Goal: Use online tool/utility: Utilize a website feature to perform a specific function

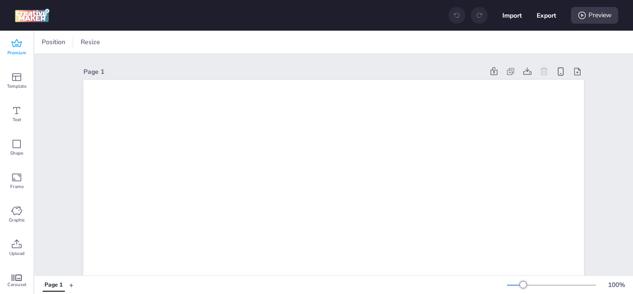
click at [10, 39] on div "Premium" at bounding box center [16, 47] width 33 height 33
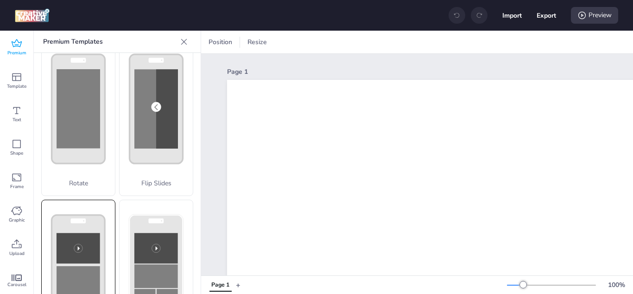
scroll to position [185, 0]
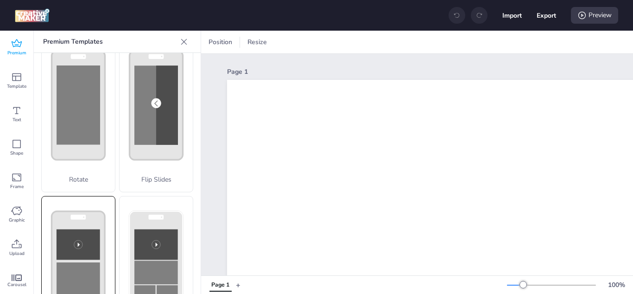
click at [64, 234] on rect at bounding box center [79, 244] width 44 height 31
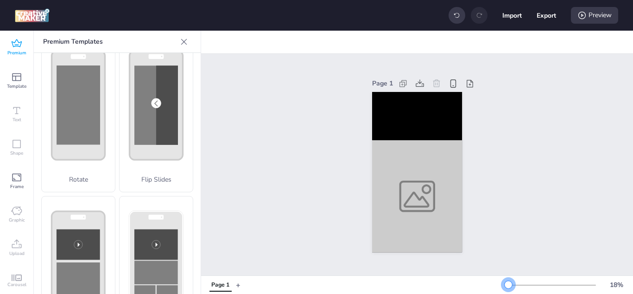
drag, startPoint x: 518, startPoint y: 286, endPoint x: 502, endPoint y: 285, distance: 16.3
click at [505, 285] on div at bounding box center [508, 284] width 7 height 7
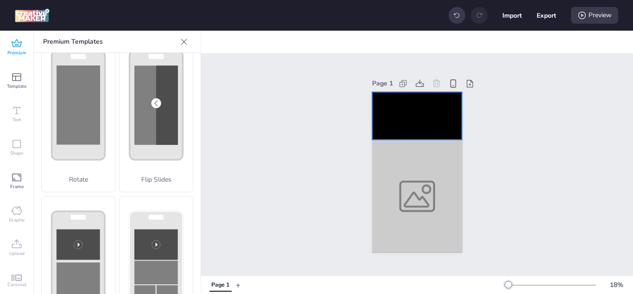
click at [398, 108] on video at bounding box center [417, 116] width 90 height 48
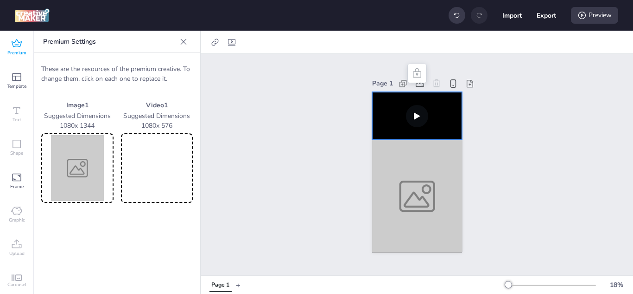
click at [71, 169] on img at bounding box center [77, 168] width 69 height 66
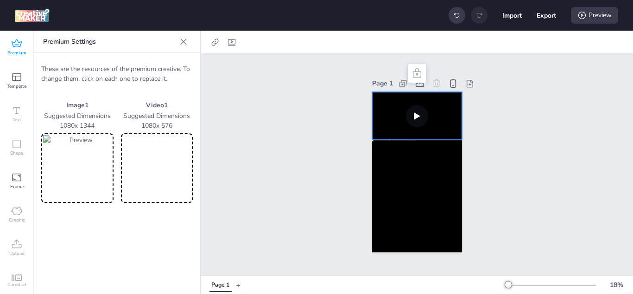
click at [171, 157] on video at bounding box center [157, 168] width 69 height 66
click at [432, 112] on video at bounding box center [417, 116] width 90 height 48
click at [229, 44] on icon at bounding box center [231, 42] width 7 height 6
select select "contain"
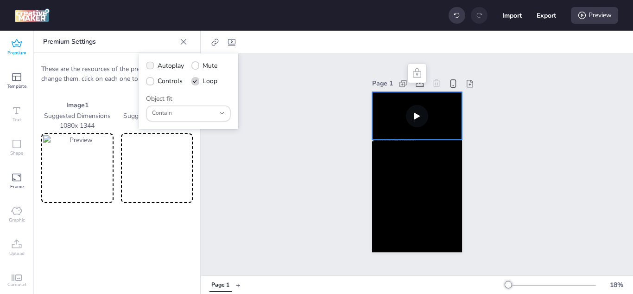
click at [150, 63] on icon at bounding box center [150, 65] width 6 height 5
click at [150, 66] on input "Autoplay" at bounding box center [149, 69] width 6 height 6
checkbox input "true"
click at [198, 80] on icon at bounding box center [195, 81] width 6 height 5
click at [197, 82] on input "Loop" at bounding box center [194, 85] width 6 height 6
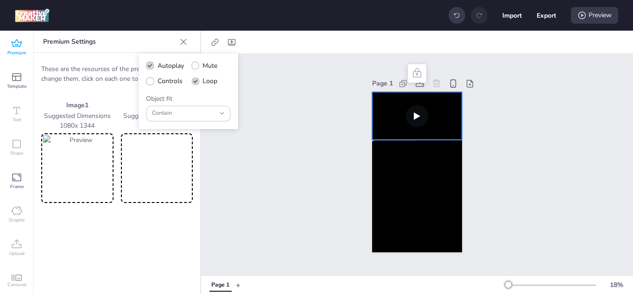
checkbox input "false"
click at [151, 81] on icon at bounding box center [150, 81] width 6 height 5
click at [151, 82] on input "Controls" at bounding box center [149, 85] width 6 height 6
checkbox input "true"
click at [197, 62] on span at bounding box center [196, 66] width 8 height 8
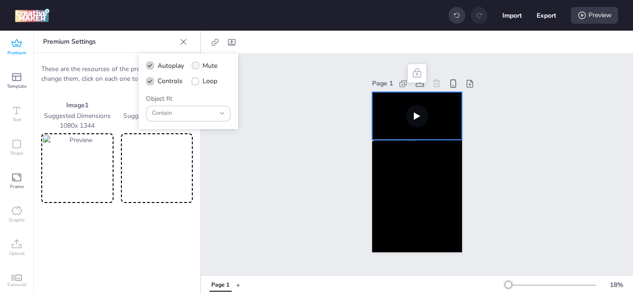
click at [197, 66] on input "Mute" at bounding box center [194, 69] width 6 height 6
checkbox input "true"
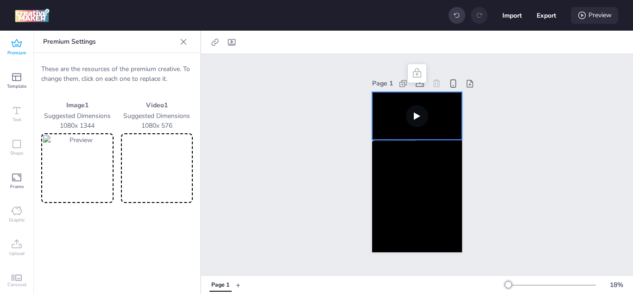
click at [609, 16] on div "Preview" at bounding box center [594, 15] width 47 height 17
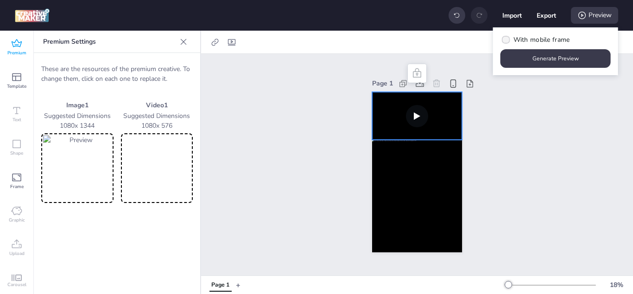
click at [519, 40] on span "With mobile frame" at bounding box center [542, 40] width 57 height 10
click at [508, 40] on input "With mobile frame" at bounding box center [505, 43] width 6 height 6
checkbox input "true"
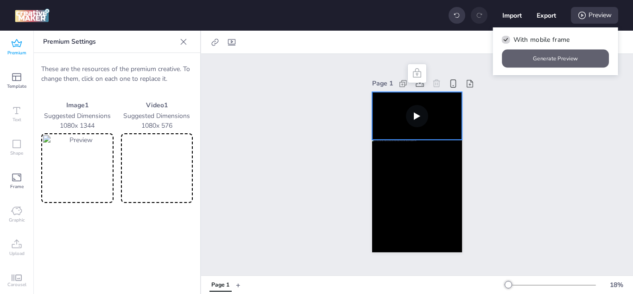
click at [539, 57] on button "Generate Preview" at bounding box center [556, 59] width 107 height 18
